Goal: Task Accomplishment & Management: Manage account settings

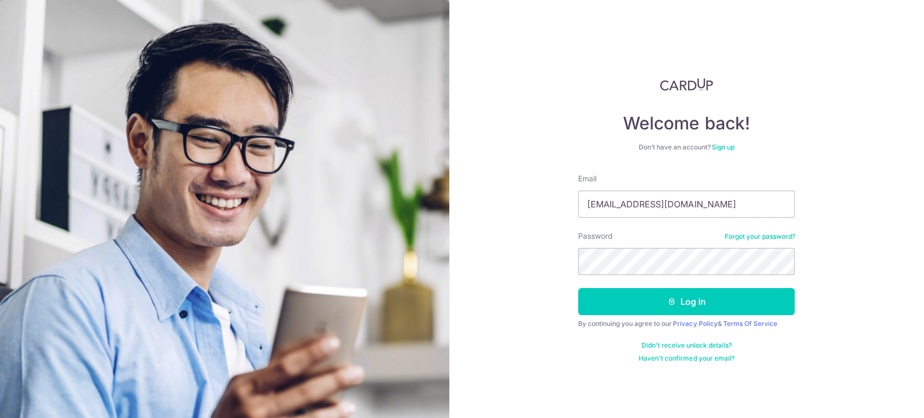
type input "[EMAIL_ADDRESS][DOMAIN_NAME]"
click at [578, 288] on button "Log in" at bounding box center [686, 301] width 216 height 27
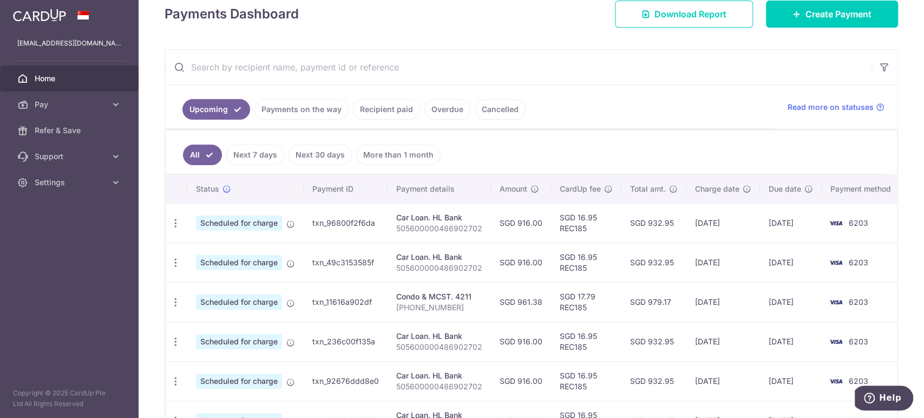
scroll to position [159, 0]
click at [404, 111] on link "Recipient paid" at bounding box center [386, 110] width 67 height 21
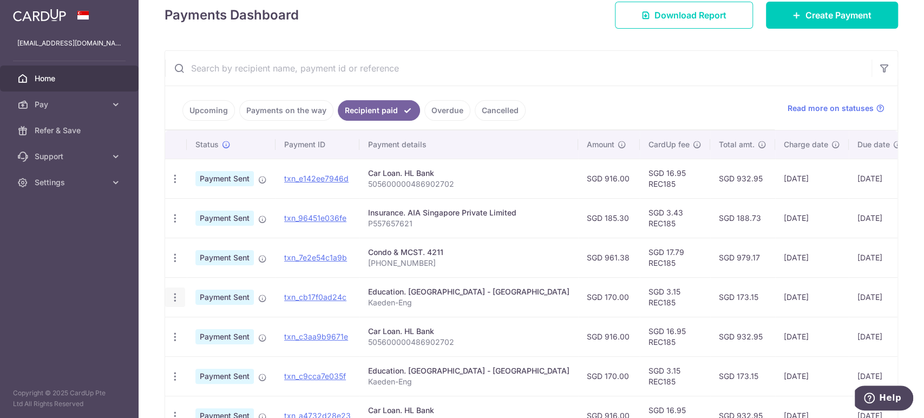
click at [177, 297] on icon "button" at bounding box center [174, 297] width 11 height 11
click at [176, 297] on icon "button" at bounding box center [174, 297] width 11 height 11
click at [112, 103] on icon at bounding box center [115, 104] width 11 height 11
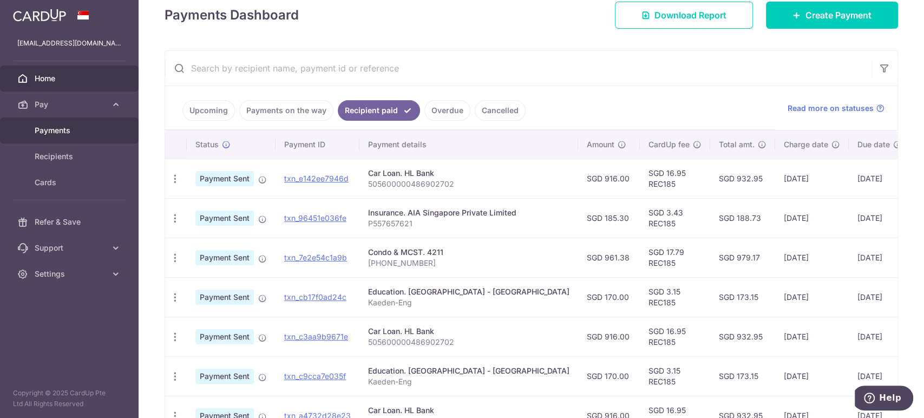
click at [102, 128] on span "Payments" at bounding box center [70, 130] width 71 height 11
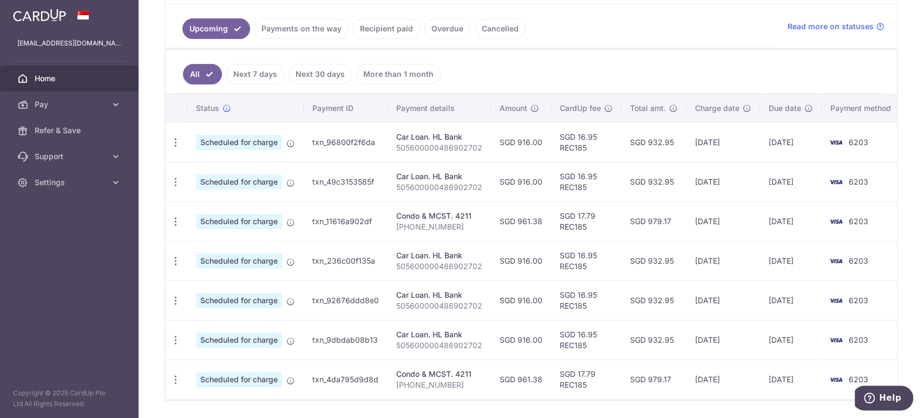
scroll to position [273, 0]
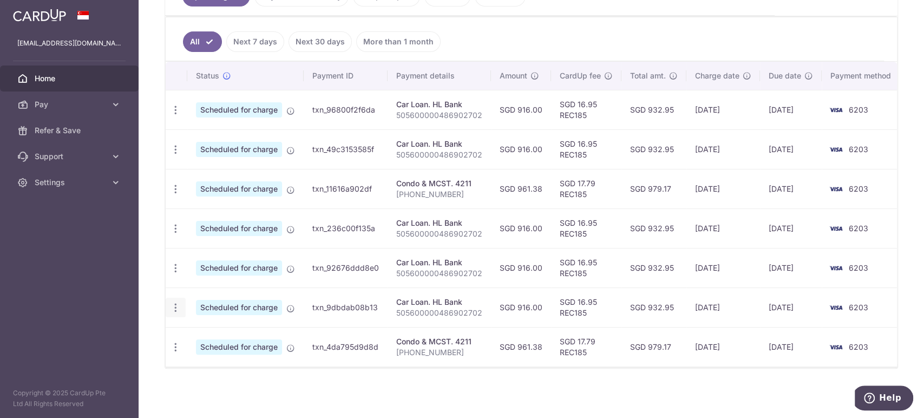
click at [170, 310] on icon "button" at bounding box center [175, 307] width 11 height 11
click at [364, 404] on div "× Pause Schedule Pause all future payments in this series Pause just this one p…" at bounding box center [531, 209] width 785 height 418
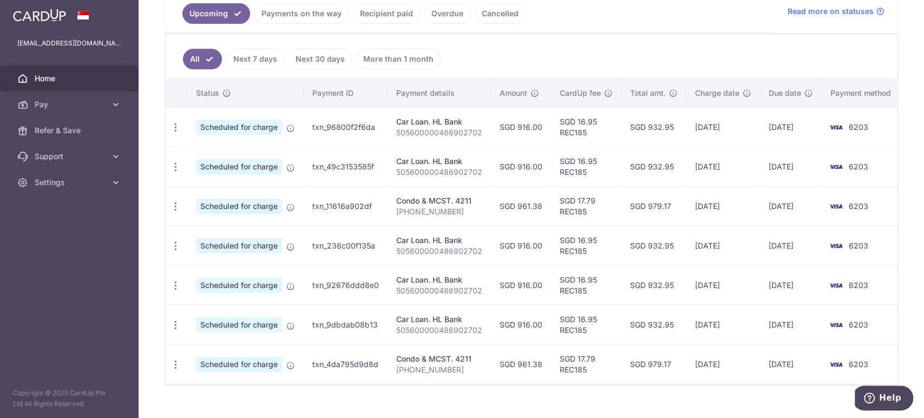
scroll to position [279, 0]
